Goal: Communication & Community: Connect with others

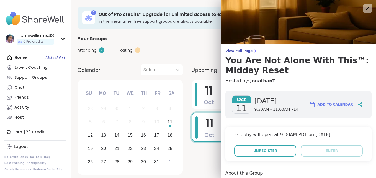
click at [364, 7] on icon at bounding box center [367, 8] width 7 height 7
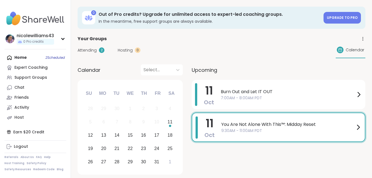
click at [21, 57] on div "Home 2 Scheduled Expert Coaching Support Groups Chat Friends Activity Host" at bounding box center [35, 88] width 62 height 70
click at [22, 58] on div "Home 2 Scheduled Expert Coaching Support Groups Chat Friends Activity Host" at bounding box center [35, 88] width 62 height 70
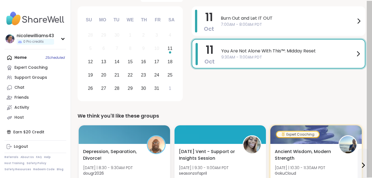
scroll to position [34, 0]
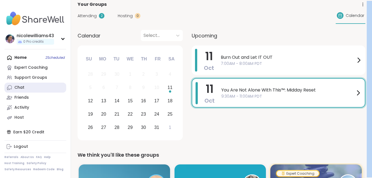
click at [17, 88] on div "Chat" at bounding box center [19, 88] width 10 height 6
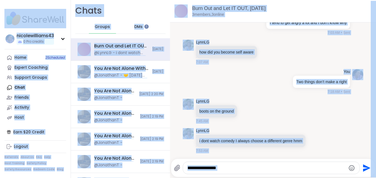
click at [127, 7] on div "Chats Groups DMs" at bounding box center [120, 19] width 99 height 38
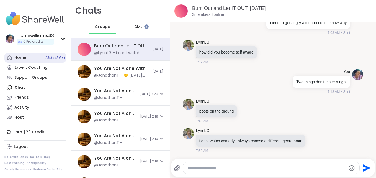
click at [22, 58] on div "Home 2 Scheduled" at bounding box center [20, 58] width 12 height 6
